Goal: Navigation & Orientation: Find specific page/section

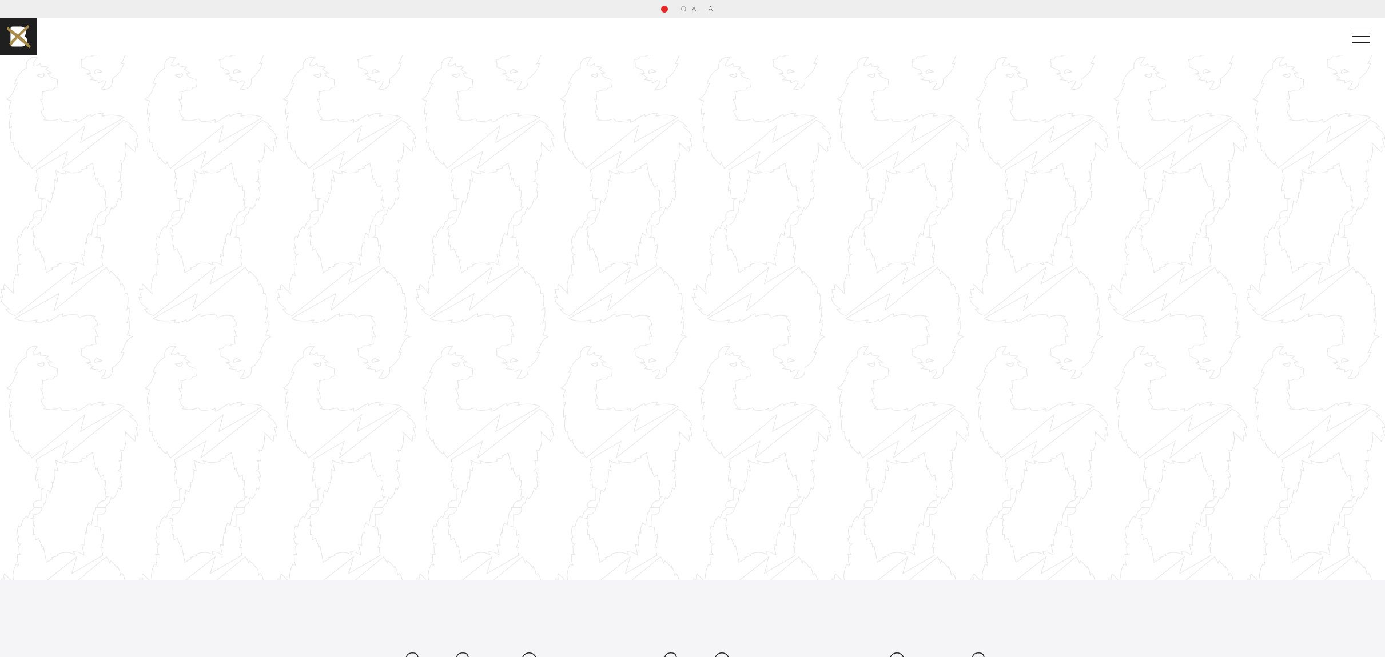
scroll to position [2, 0]
click at [979, 274] on div at bounding box center [692, 315] width 1385 height 779
click at [948, 278] on div at bounding box center [692, 315] width 1385 height 779
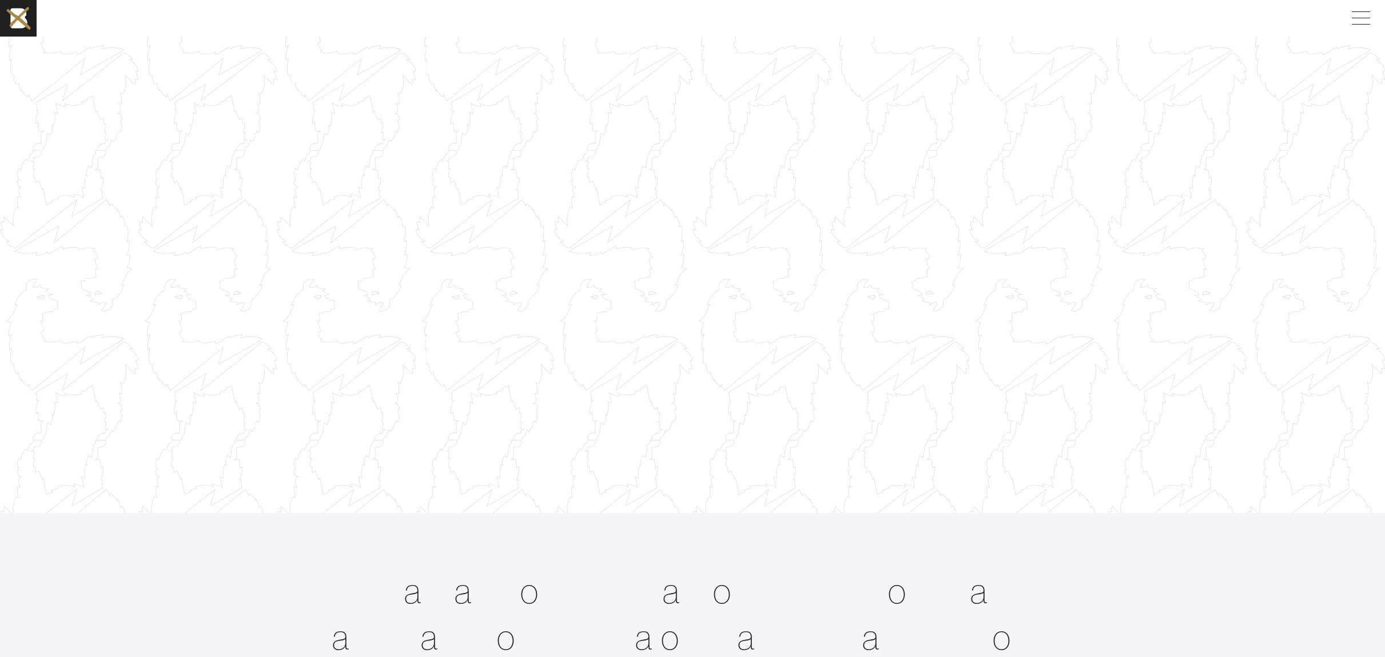
scroll to position [0, 0]
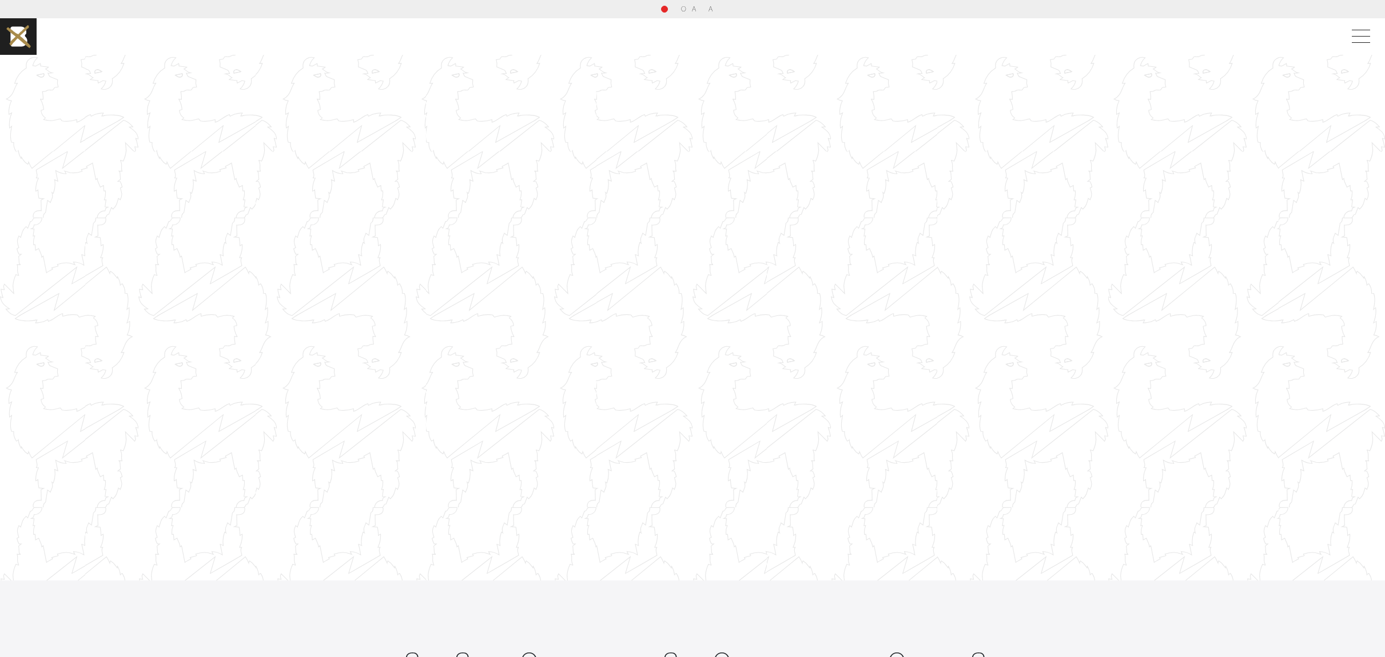
click at [964, 167] on div at bounding box center [692, 318] width 1385 height 779
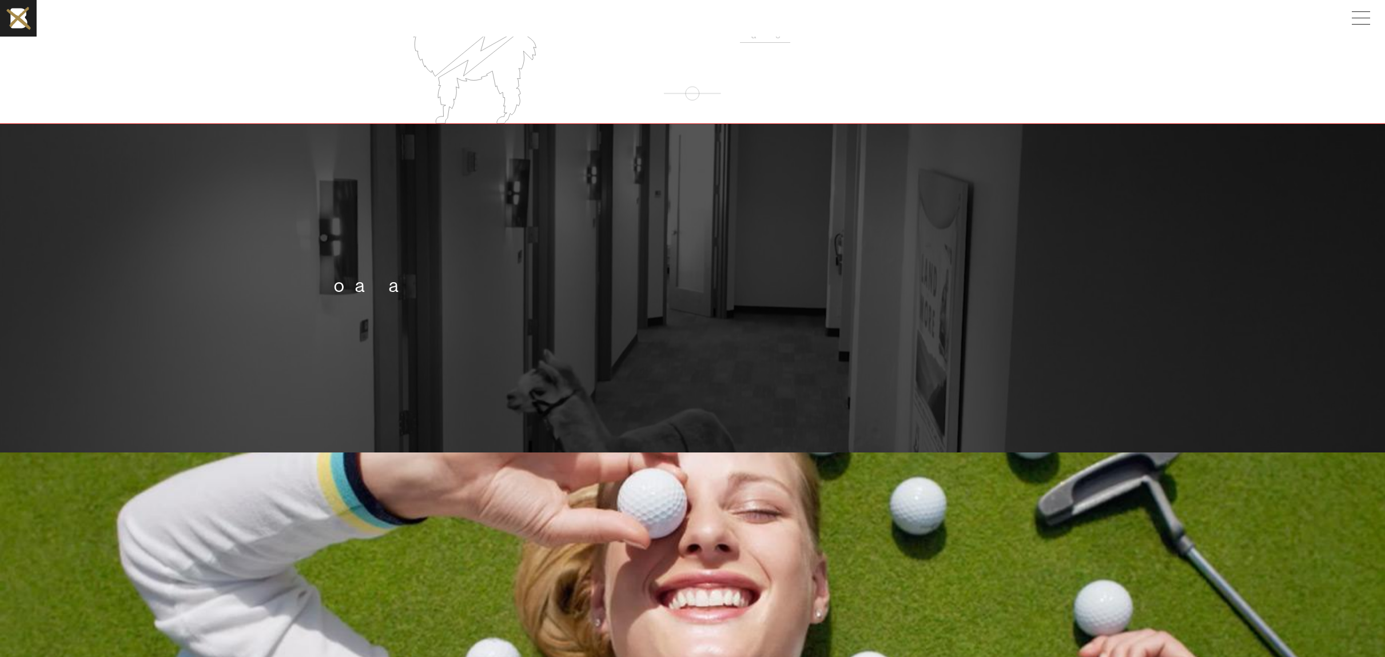
scroll to position [1934, 0]
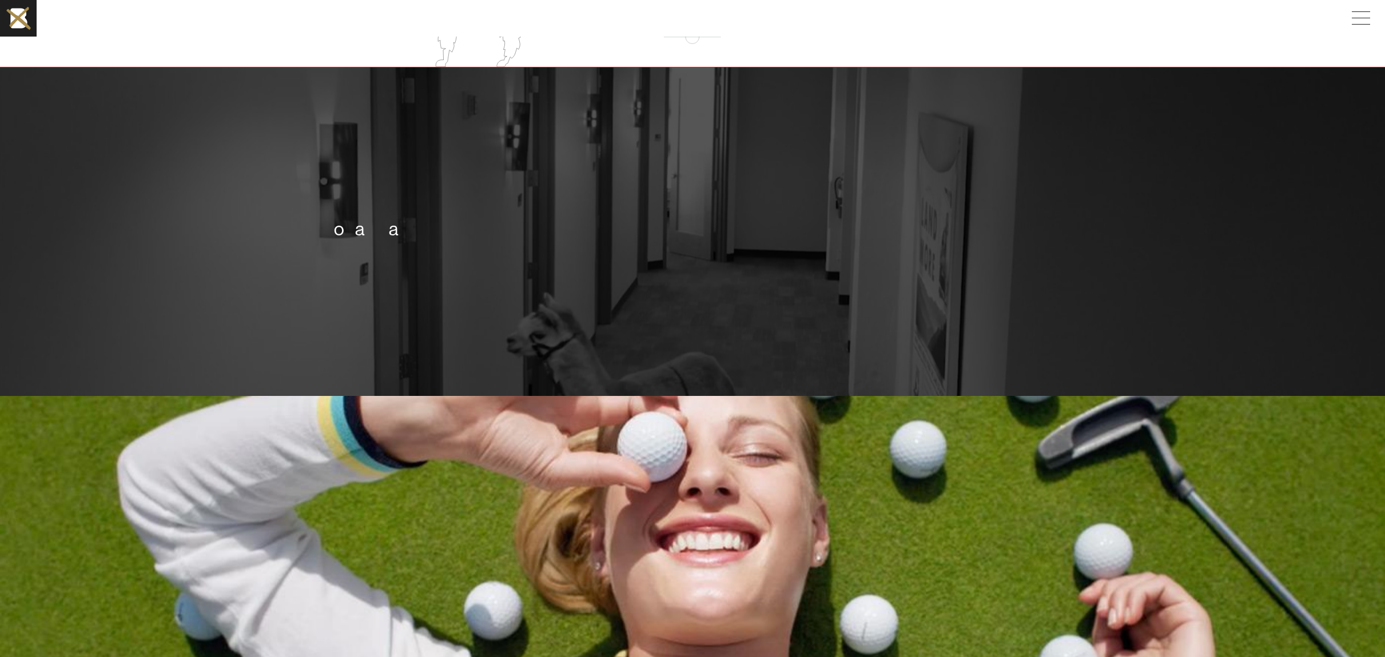
click at [1044, 232] on div "b o h a n c a m s" at bounding box center [692, 229] width 738 height 23
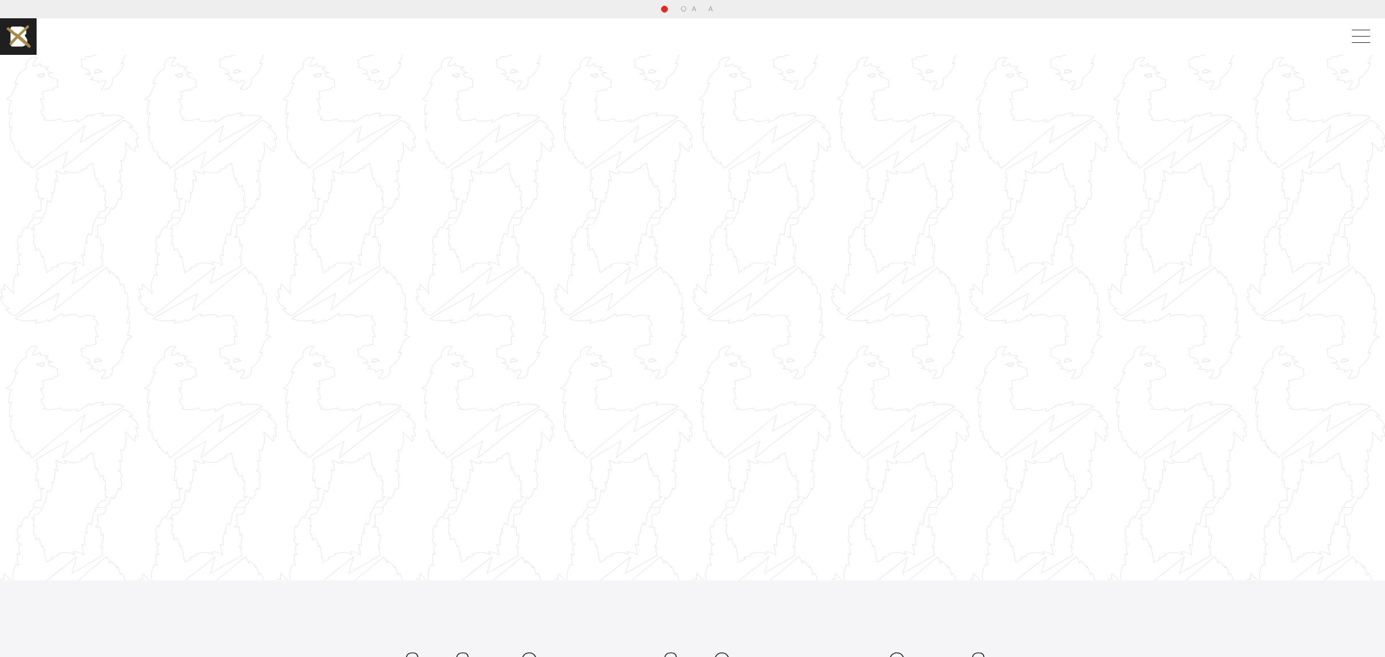
click at [833, 234] on div at bounding box center [692, 318] width 1385 height 779
click at [831, 237] on div at bounding box center [692, 318] width 1385 height 779
click at [840, 241] on div at bounding box center [692, 318] width 1385 height 779
